Goal: Find specific page/section: Find specific page/section

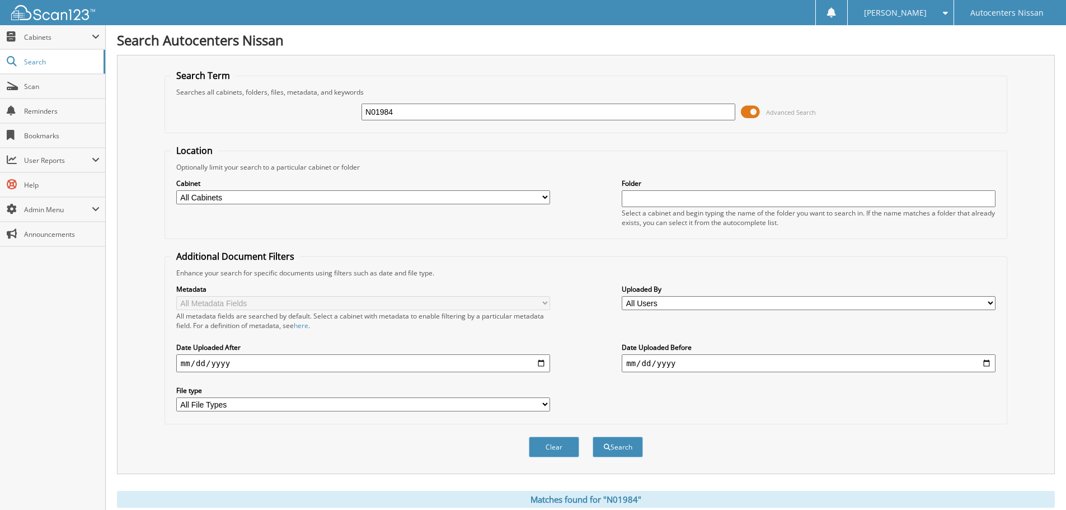
drag, startPoint x: 412, startPoint y: 110, endPoint x: 239, endPoint y: 120, distance: 172.7
click at [239, 120] on div "N01984 Advanced Search" at bounding box center [586, 112] width 830 height 30
type input "R83983"
click at [593, 436] on button "Search" at bounding box center [618, 446] width 50 height 21
drag, startPoint x: 427, startPoint y: 117, endPoint x: 297, endPoint y: 116, distance: 129.8
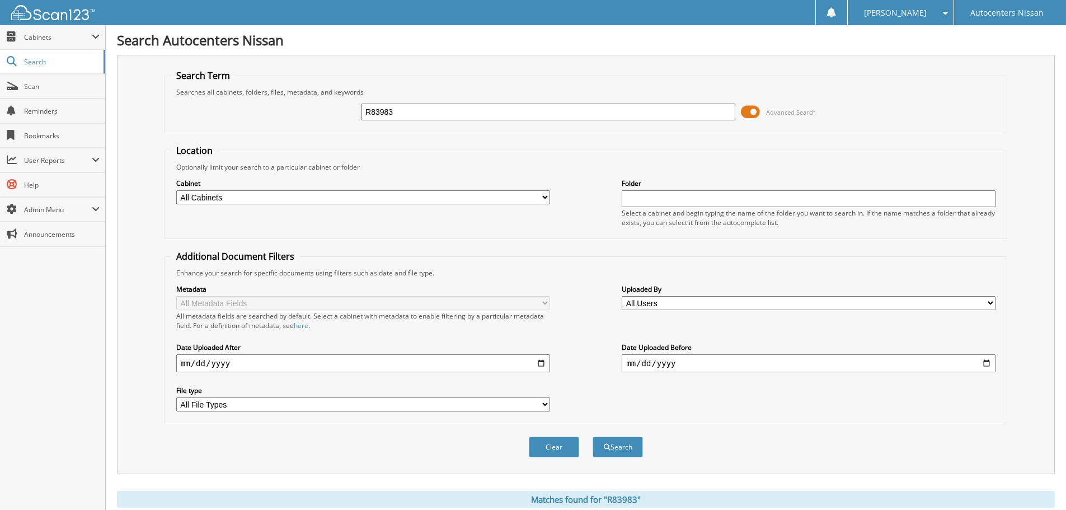
click at [297, 116] on div "R83983 Advanced Search" at bounding box center [586, 112] width 830 height 30
type input "x84875"
click at [593, 436] on button "Search" at bounding box center [618, 446] width 50 height 21
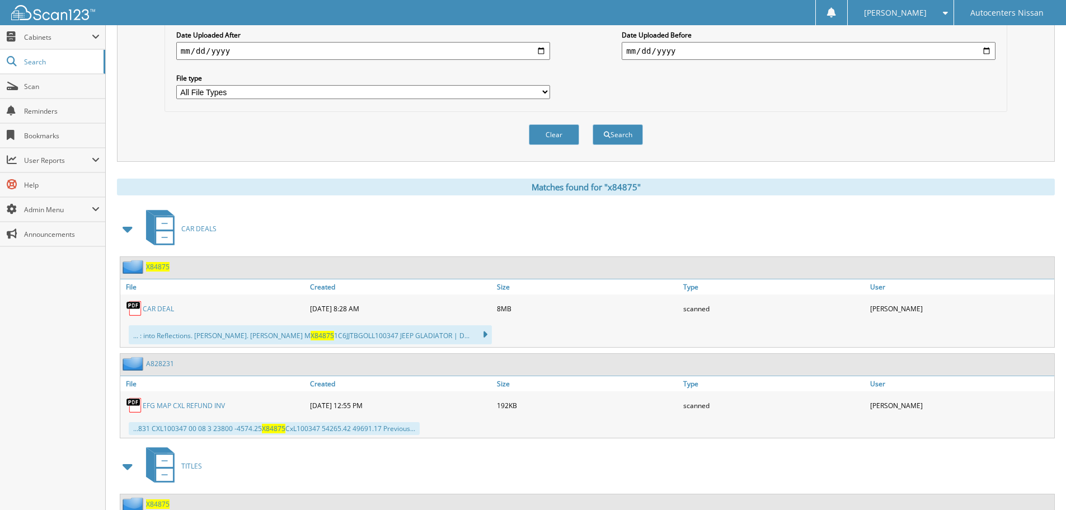
scroll to position [336, 0]
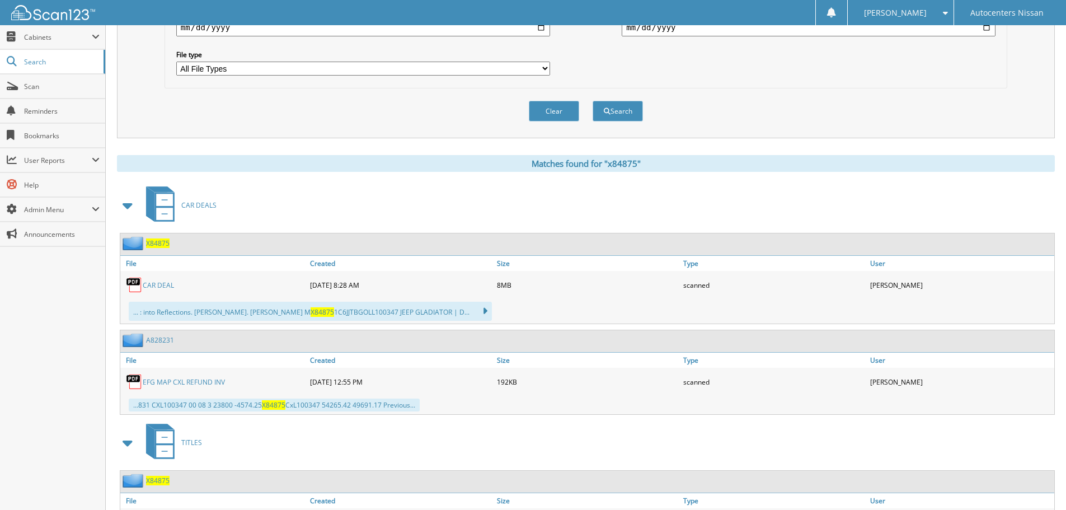
click at [159, 281] on link "CAR DEAL" at bounding box center [158, 285] width 31 height 10
